Goal: Task Accomplishment & Management: Manage account settings

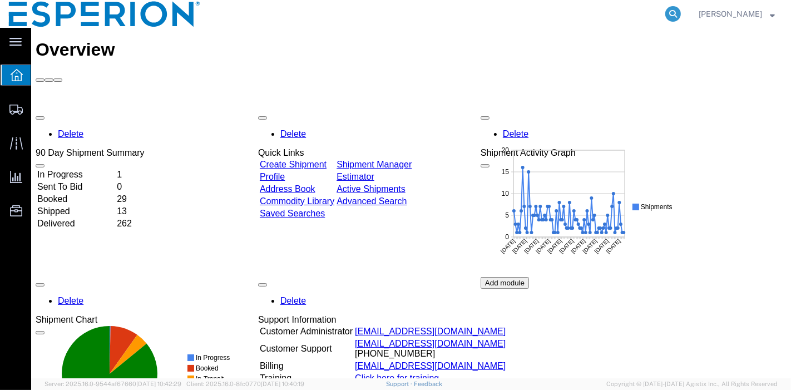
click at [677, 12] on icon at bounding box center [674, 14] width 16 height 16
click at [615, 21] on input "search" at bounding box center [496, 14] width 338 height 27
paste input "56443709"
type input "56443709"
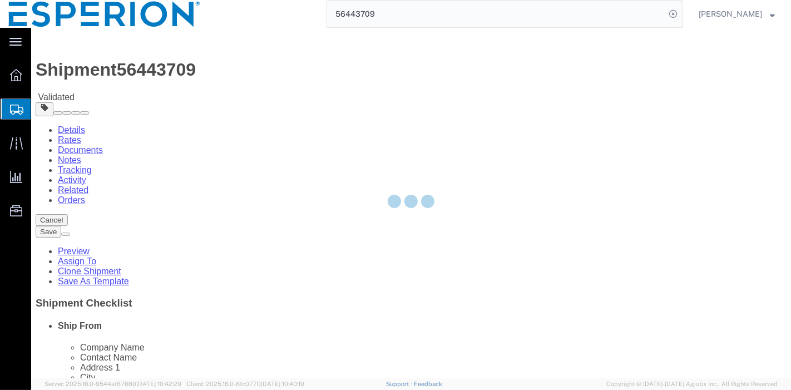
select select
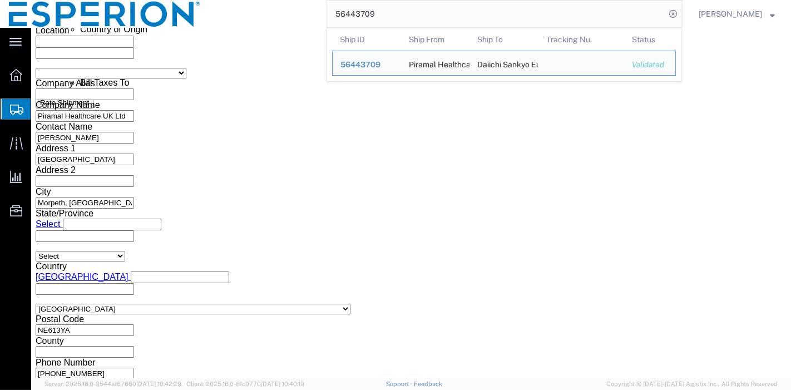
scroll to position [722, 0]
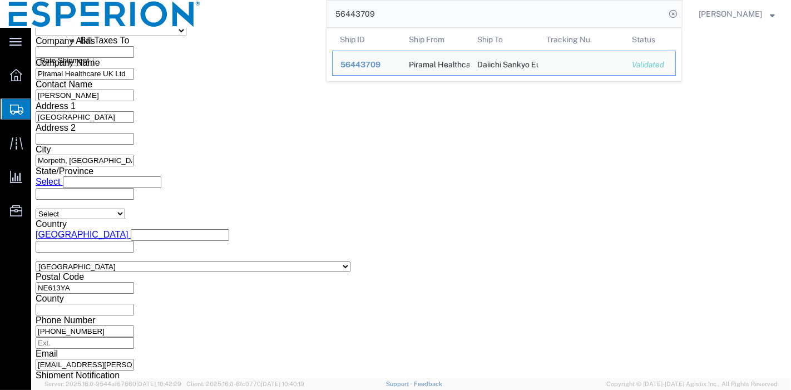
click div "Please fix the following errors Ship From Location Location My Profile Location…"
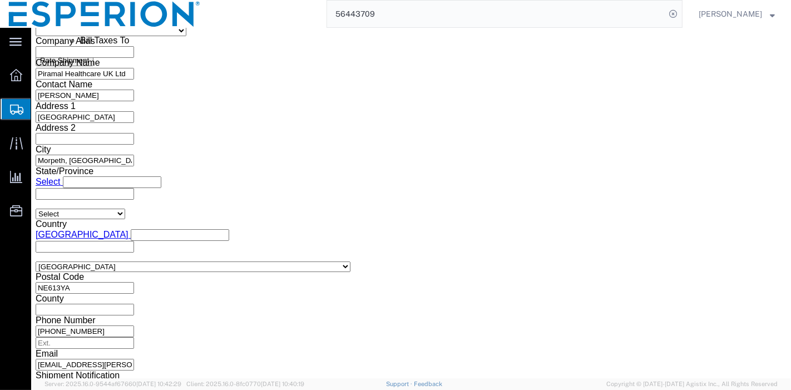
click button "Continue"
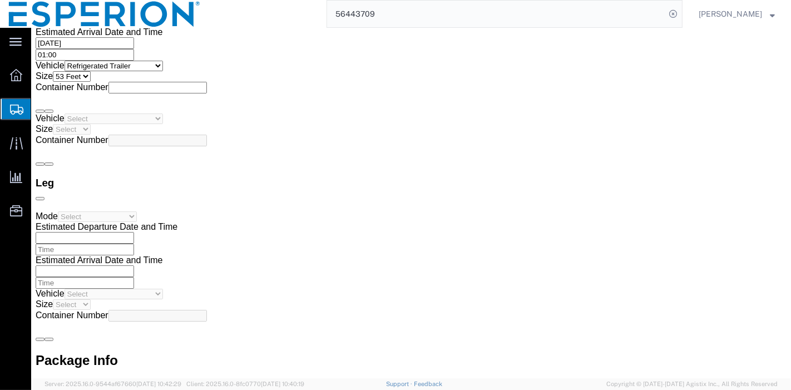
scroll to position [2517, 0]
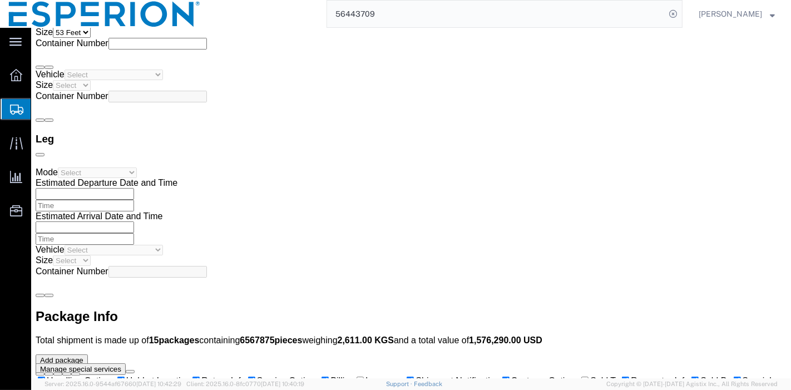
click button "Rate Shipment"
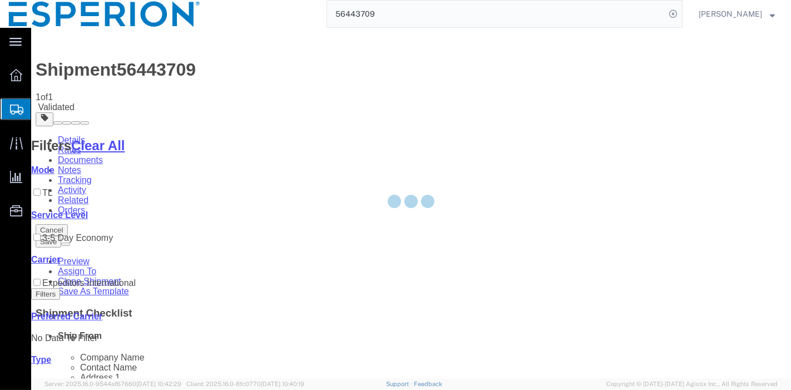
scroll to position [0, 0]
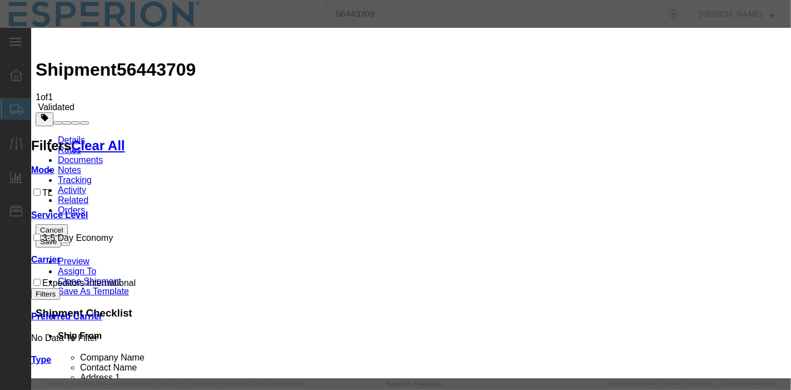
select select "59"
select select "999"
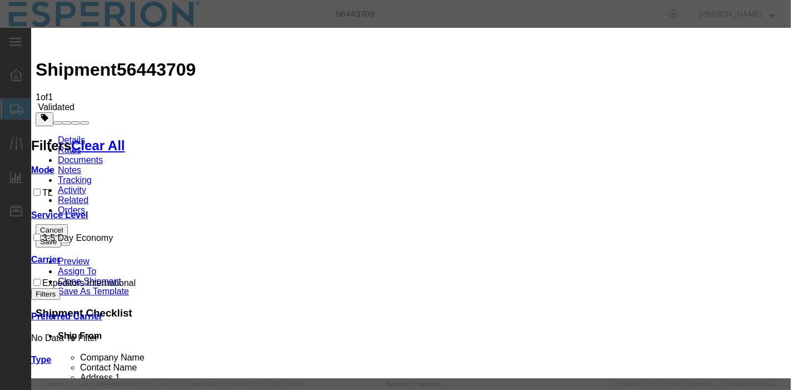
paste input "H760063799"
type input "H760063799"
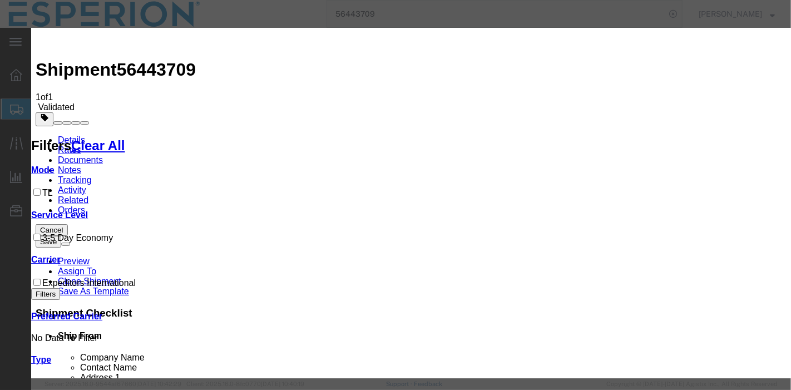
type input "ABREAUX"
type input "[PHONE_NUMBER]"
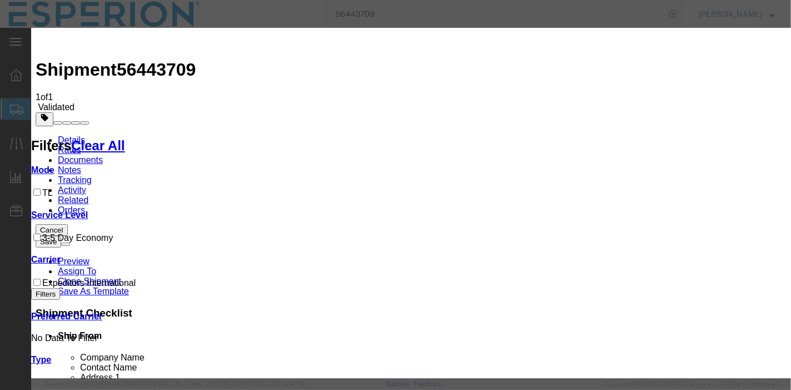
select select "0800"
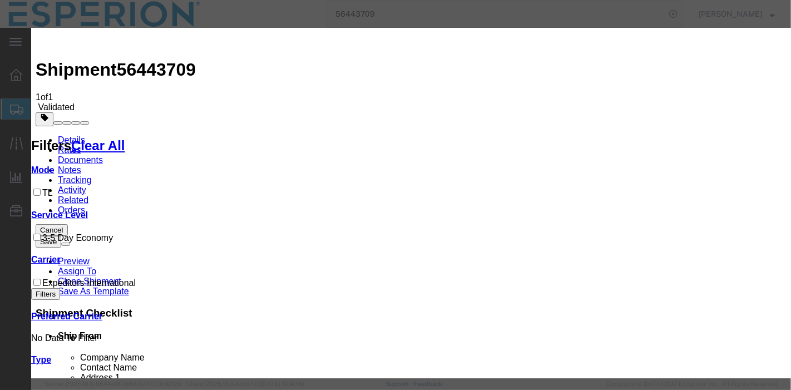
type input "[DATE]"
select select "1400"
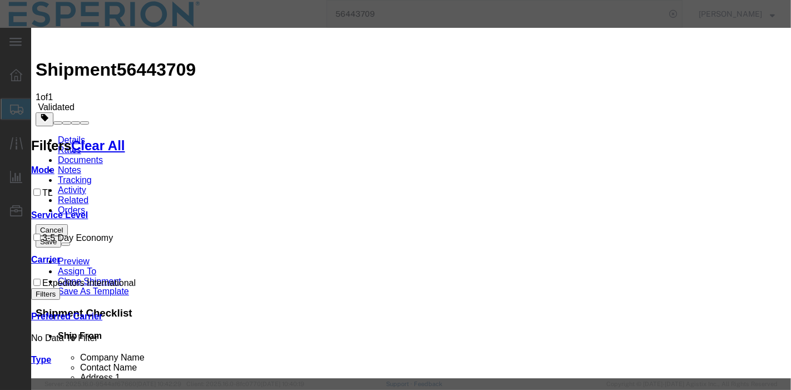
select select "INTRANST"
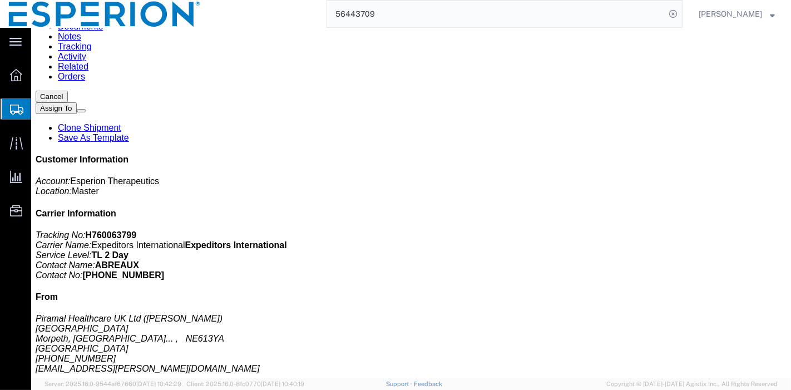
scroll to position [0, 0]
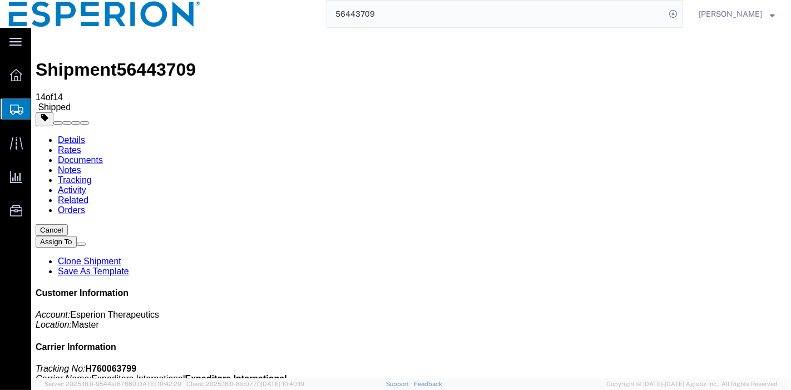
scroll to position [90, 0]
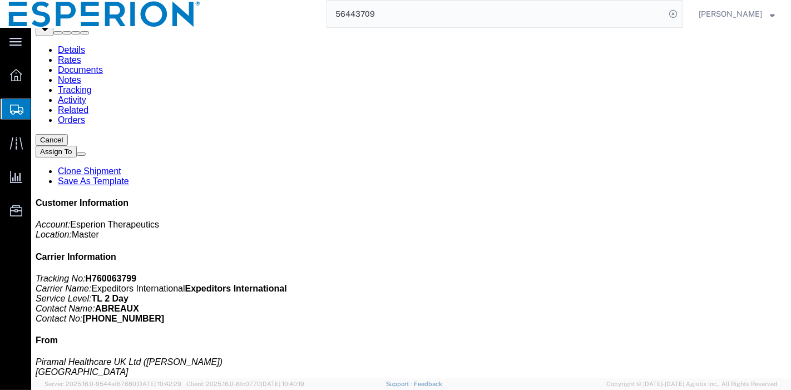
drag, startPoint x: 144, startPoint y: 348, endPoint x: 151, endPoint y: 348, distance: 7.2
drag, startPoint x: 151, startPoint y: 348, endPoint x: 525, endPoint y: 39, distance: 485.9
click at [525, 36] on div at bounding box center [410, 29] width 751 height 14
